Goal: Task Accomplishment & Management: Manage account settings

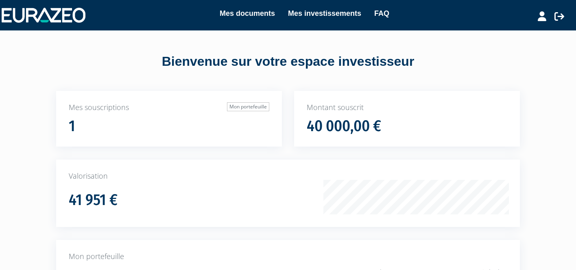
scroll to position [133, 0]
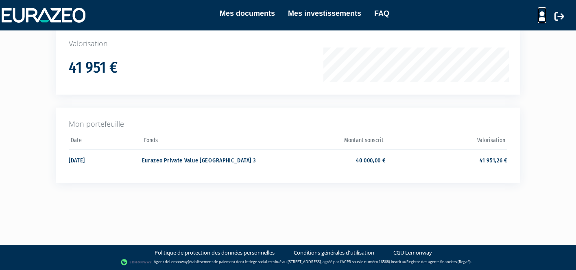
click at [543, 17] on icon at bounding box center [542, 16] width 9 height 10
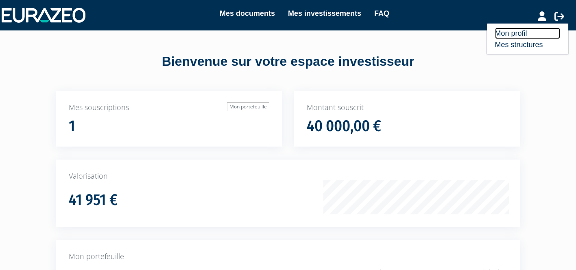
click at [513, 32] on link "Mon profil" at bounding box center [527, 33] width 65 height 11
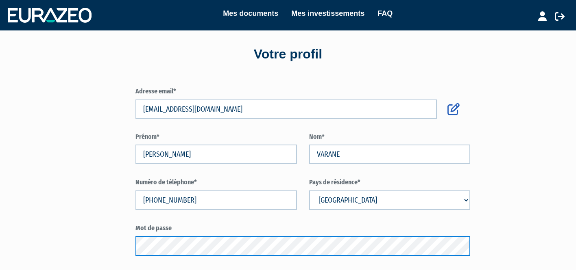
scroll to position [2, 0]
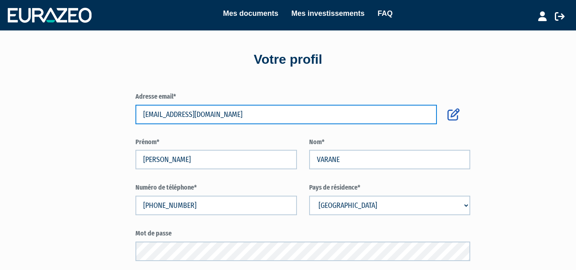
drag, startPoint x: 194, startPoint y: 114, endPoint x: 142, endPoint y: 114, distance: 52.1
click at [142, 114] on input "titivara@hotmail.com" at bounding box center [285, 115] width 301 height 20
click at [169, 114] on input "titivara@hotmail.com" at bounding box center [285, 115] width 301 height 20
drag, startPoint x: 170, startPoint y: 114, endPoint x: 194, endPoint y: 114, distance: 23.6
click at [194, 114] on input "titivara@hotmail.com" at bounding box center [285, 115] width 301 height 20
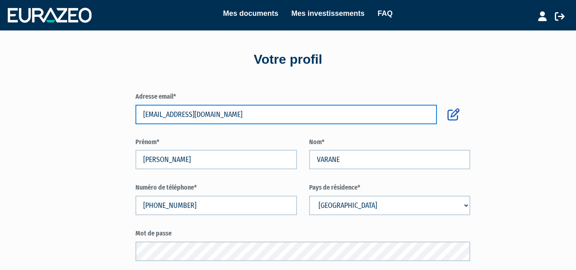
click at [220, 120] on input "titivara@hotmail.com" at bounding box center [285, 115] width 301 height 20
click at [194, 116] on input "titivara@hotmail.com" at bounding box center [285, 115] width 301 height 20
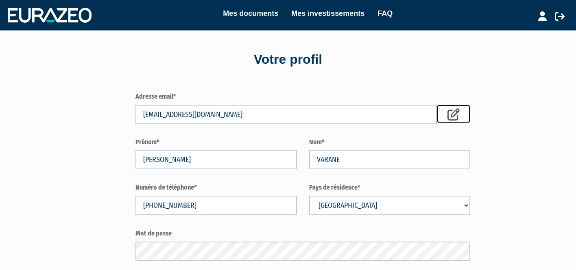
click at [453, 119] on icon at bounding box center [453, 115] width 12 height 12
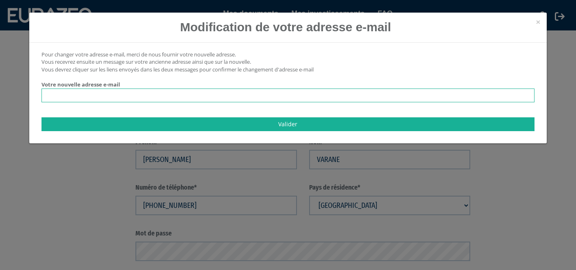
click at [133, 97] on input "email" at bounding box center [287, 96] width 493 height 14
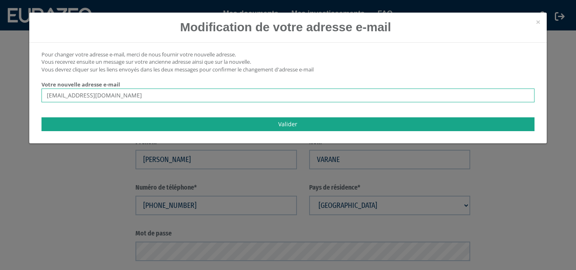
type input "titivara2@gmail.com"
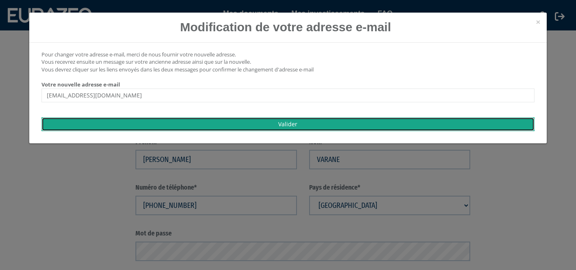
click at [177, 123] on input "Valider" at bounding box center [287, 125] width 493 height 14
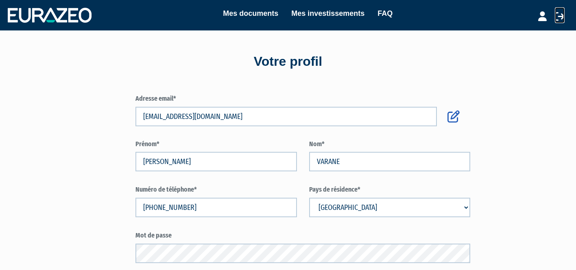
click at [560, 18] on icon at bounding box center [560, 16] width 10 height 10
